Goal: Task Accomplishment & Management: Manage account settings

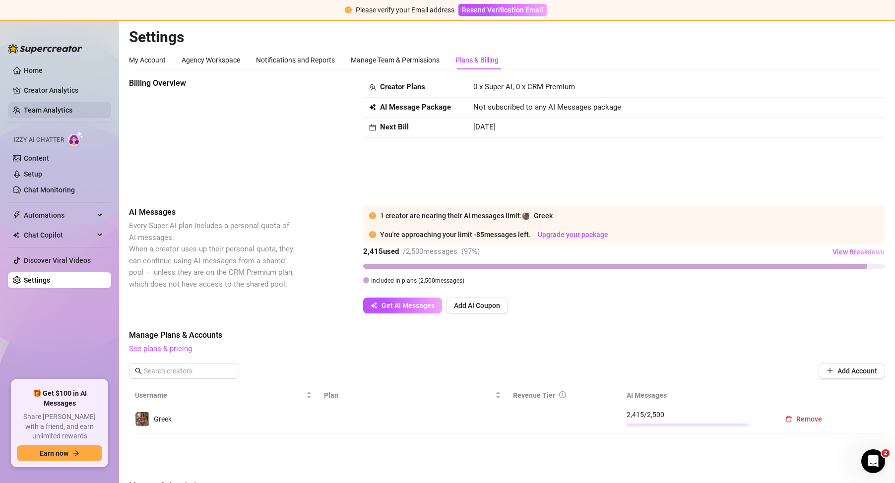
click at [51, 107] on link "Team Analytics" at bounding box center [48, 110] width 49 height 8
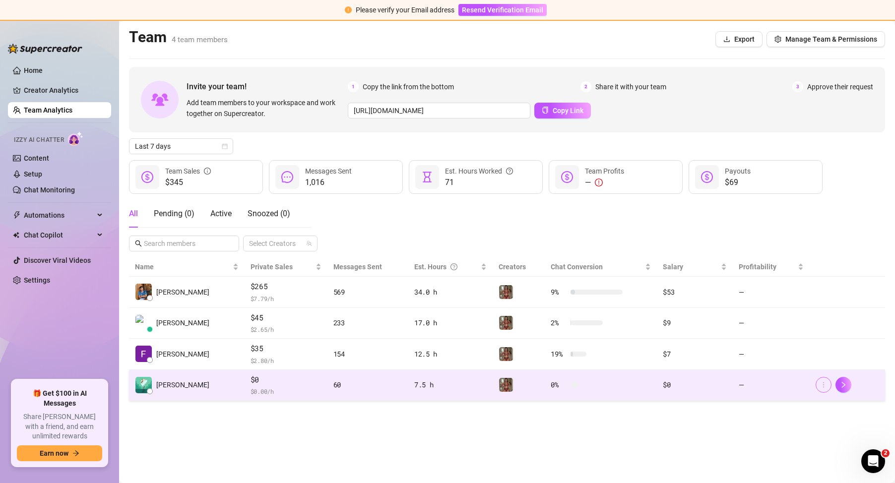
click at [827, 385] on icon "more" at bounding box center [824, 385] width 7 height 7
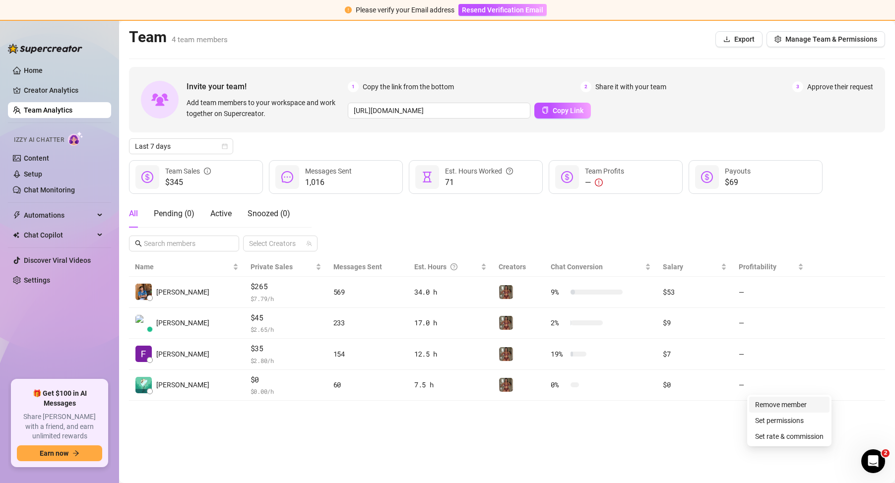
click at [799, 407] on link "Remove member" at bounding box center [782, 405] width 52 height 8
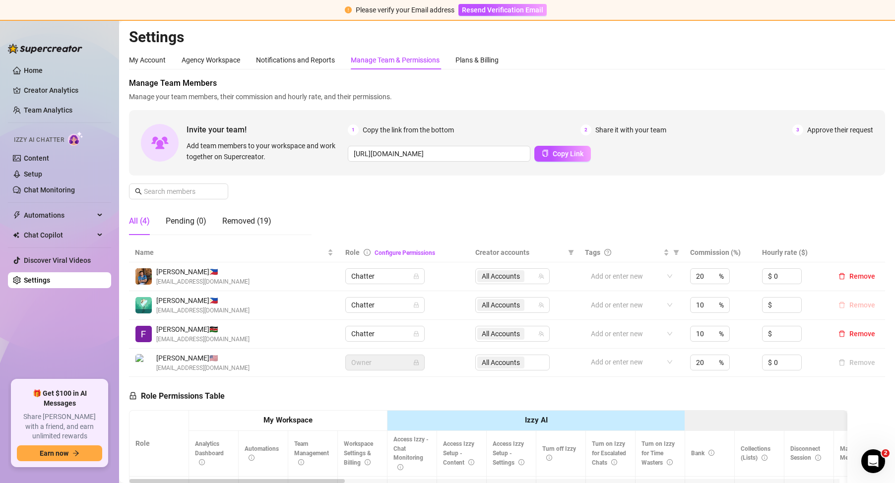
click at [853, 303] on span "Remove" at bounding box center [863, 305] width 26 height 8
click at [850, 336] on span "Remove" at bounding box center [863, 334] width 26 height 8
